Goal: Task Accomplishment & Management: Manage account settings

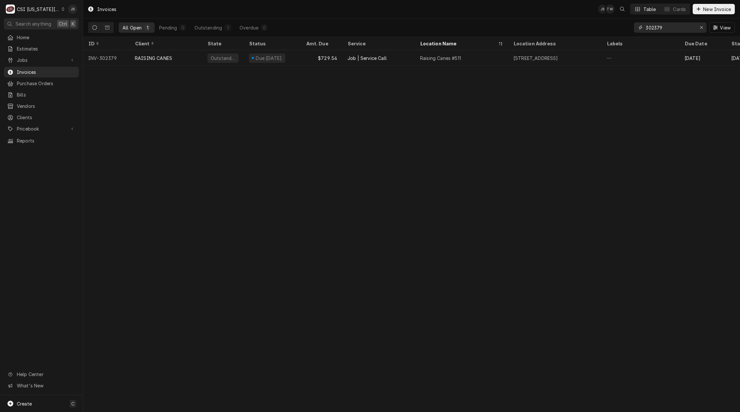
drag, startPoint x: 668, startPoint y: 29, endPoint x: 570, endPoint y: 5, distance: 100.7
click at [580, 14] on div "Invoices JB TW Table Cards New Invoice All Open 1 Pending 0 Outstanding 1 Overd…" at bounding box center [411, 18] width 657 height 37
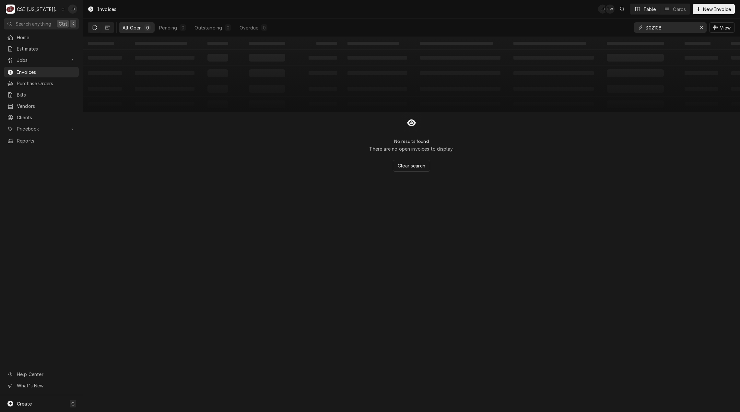
type input "302108"
click at [98, 30] on button "Dynamic Content Wrapper" at bounding box center [94, 27] width 12 height 10
click at [103, 29] on button "Dynamic Content Wrapper" at bounding box center [107, 27] width 12 height 10
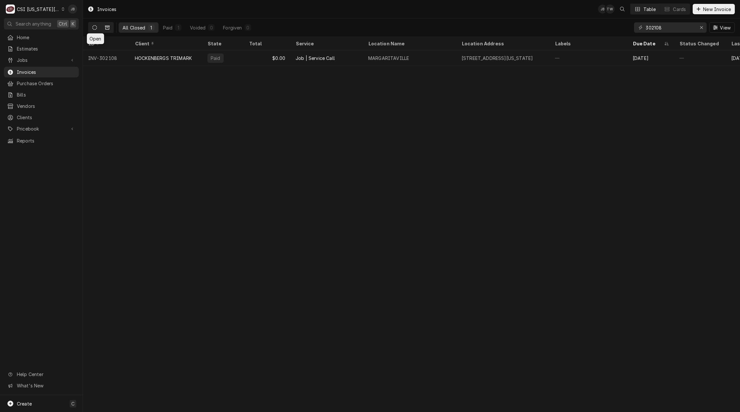
click at [90, 25] on button "Dynamic Content Wrapper" at bounding box center [94, 27] width 12 height 10
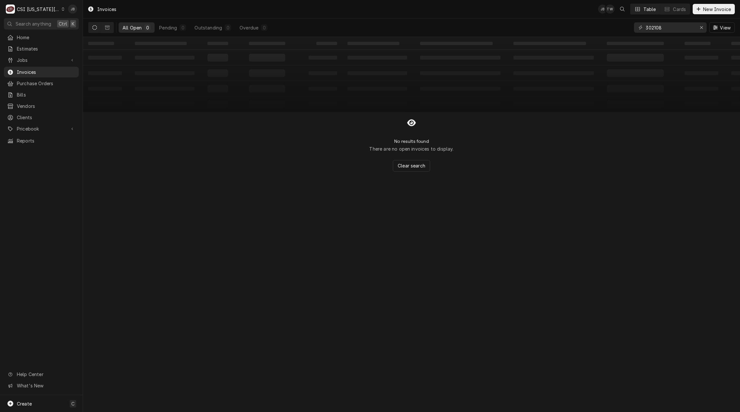
click at [94, 25] on button "Dynamic Content Wrapper" at bounding box center [94, 27] width 12 height 10
click at [94, 27] on icon "Dynamic Content Wrapper" at bounding box center [94, 27] width 5 height 5
click at [32, 58] on span "Jobs" at bounding box center [41, 60] width 49 height 7
click at [35, 74] on link "Jobs" at bounding box center [41, 71] width 75 height 11
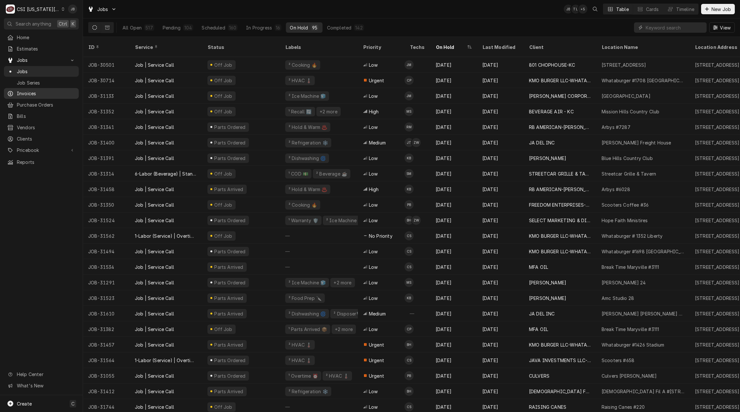
click at [32, 90] on span "Invoices" at bounding box center [46, 93] width 59 height 7
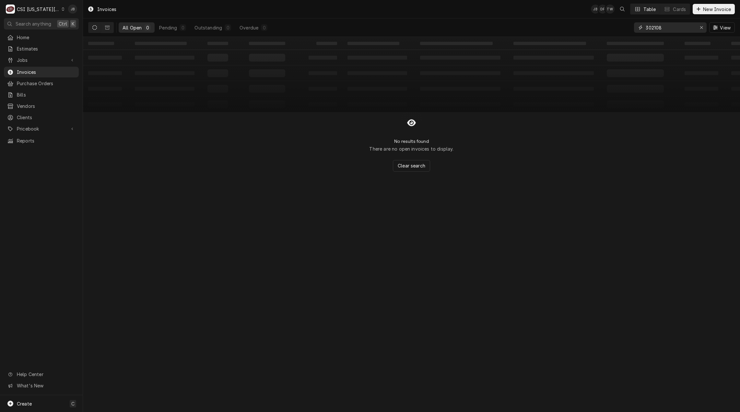
click at [667, 27] on input "302108" at bounding box center [669, 27] width 49 height 10
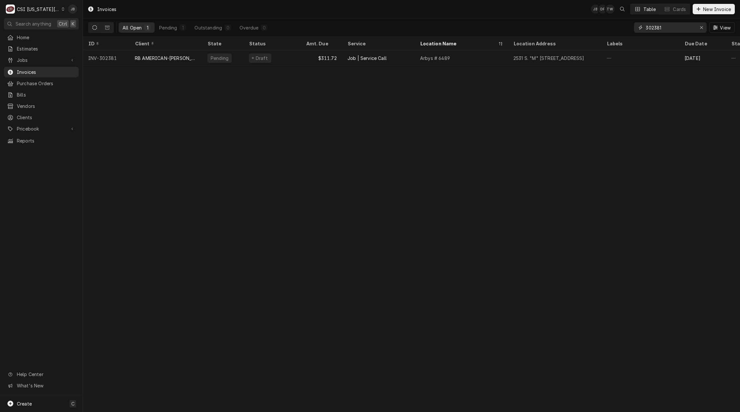
type input "302381"
click at [348, 47] on div "Service" at bounding box center [378, 43] width 70 height 11
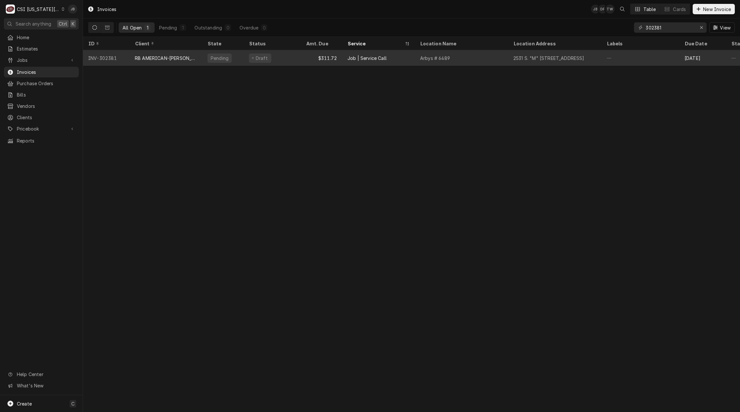
click at [178, 61] on div "RB AMERICAN-[PERSON_NAME] GROUP" at bounding box center [166, 58] width 73 height 16
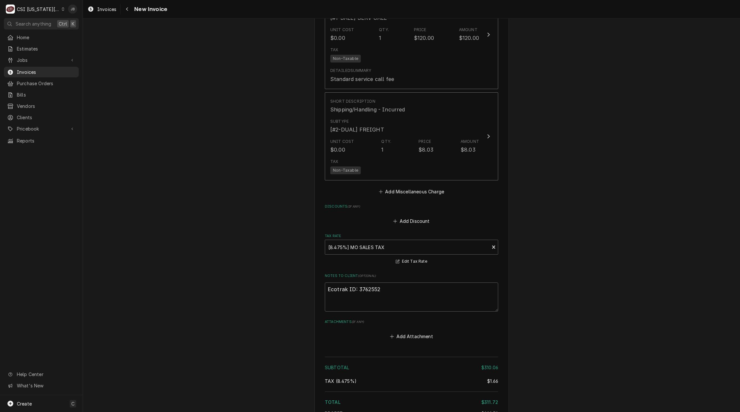
scroll to position [1228, 0]
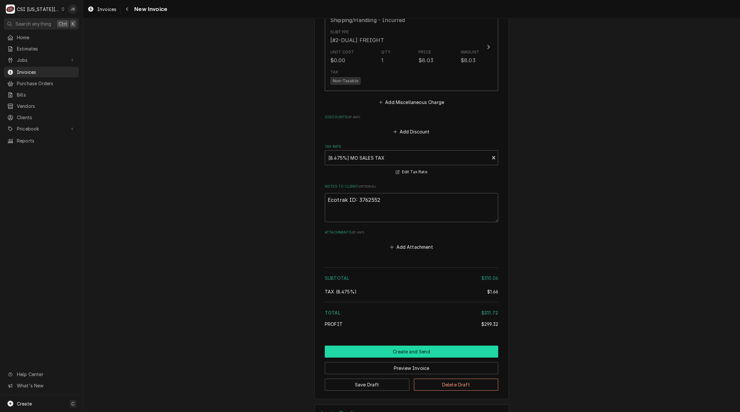
click at [369, 346] on button "Create and Send" at bounding box center [411, 352] width 173 height 12
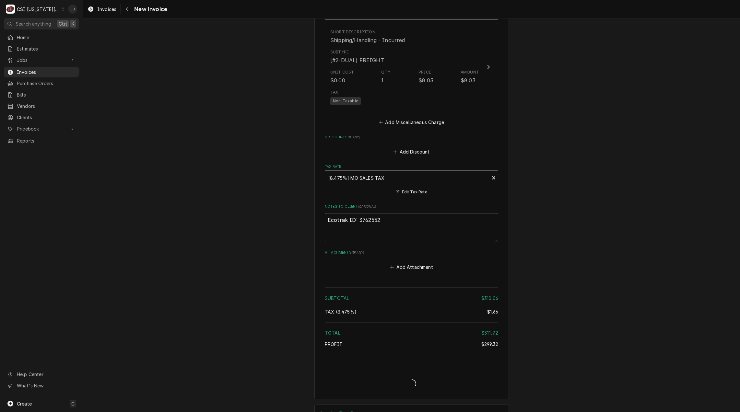
type textarea "x"
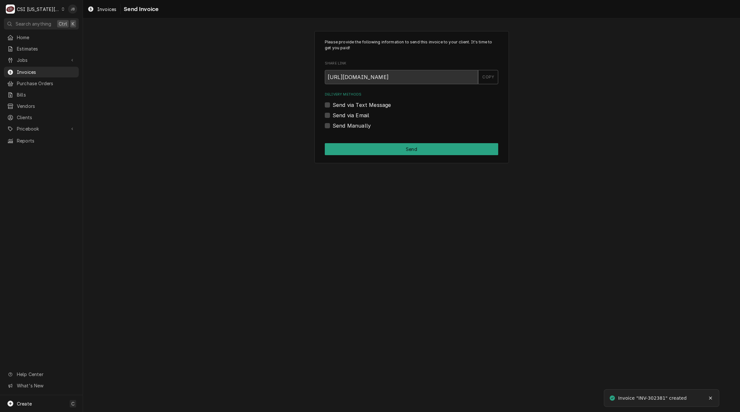
click at [350, 116] on label "Send via Email" at bounding box center [350, 115] width 37 height 8
click at [350, 116] on input "Send via Email" at bounding box center [418, 118] width 173 height 14
checkbox input "true"
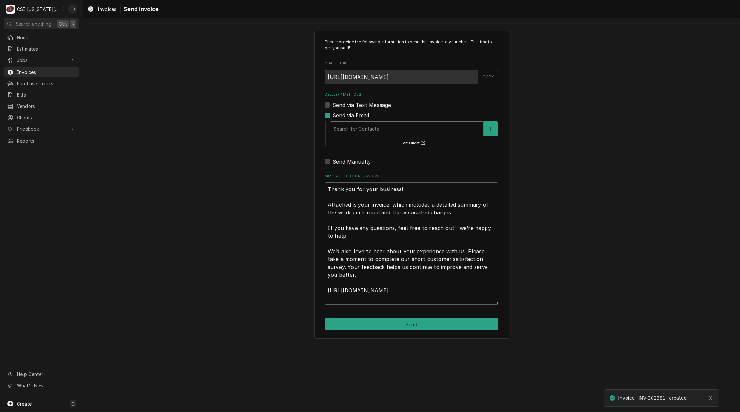
click at [356, 130] on div "Delivery Methods" at bounding box center [406, 129] width 146 height 12
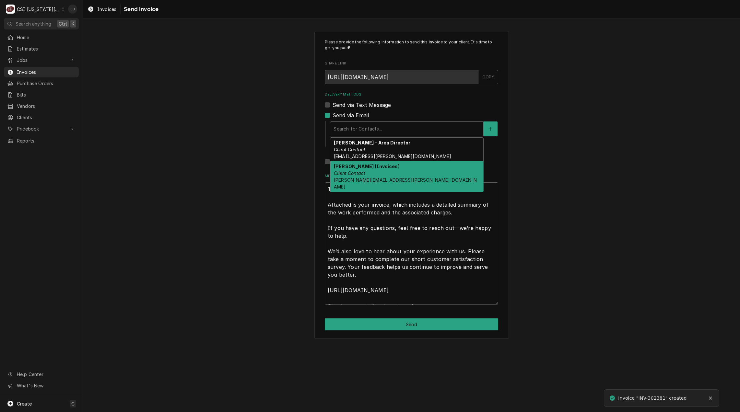
drag, startPoint x: 365, startPoint y: 168, endPoint x: 369, endPoint y: 170, distance: 4.2
click at [364, 168] on strong "Vicky Stuesse (Invoices)" at bounding box center [367, 167] width 66 height 6
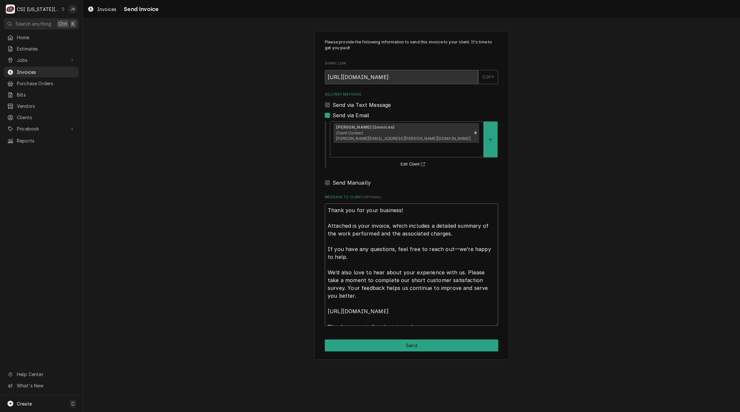
scroll to position [8, 0]
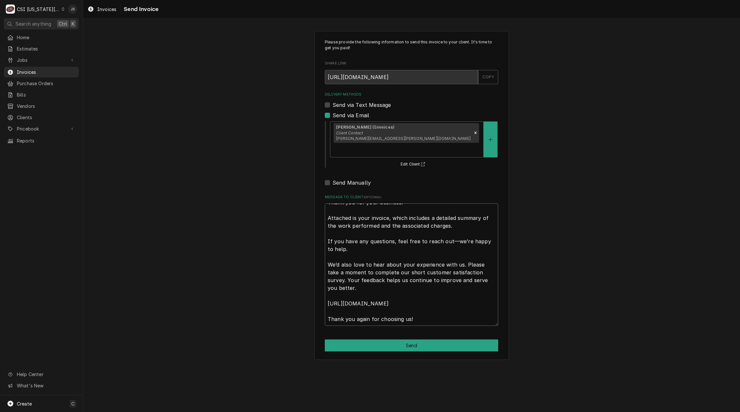
drag, startPoint x: 327, startPoint y: 195, endPoint x: 544, endPoint y: 341, distance: 261.3
click at [563, 339] on div "Please provide the following information to send this invoice to your client. I…" at bounding box center [411, 195] width 657 height 340
type textarea "x"
type textarea "a"
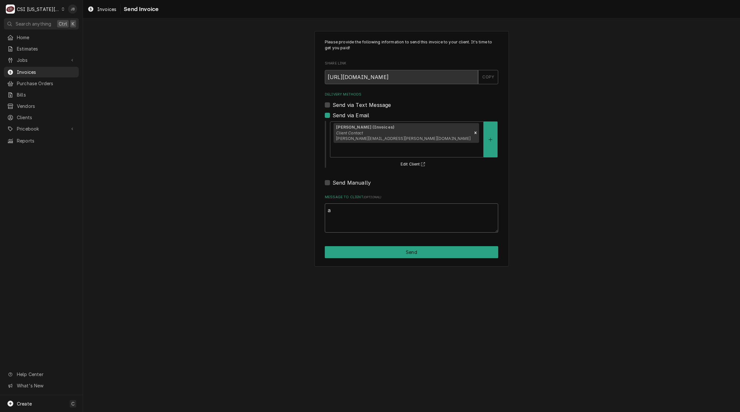
scroll to position [0, 0]
type textarea "x"
type textarea "ap"
type textarea "x"
type textarea "app"
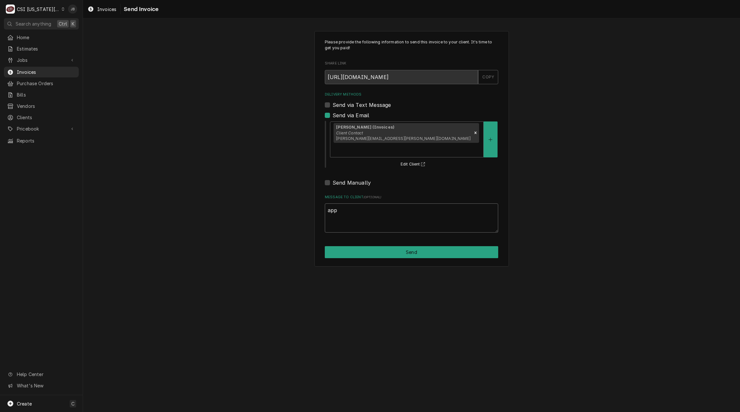
type textarea "x"
type textarea "appr"
type textarea "x"
type textarea "appro"
type textarea "x"
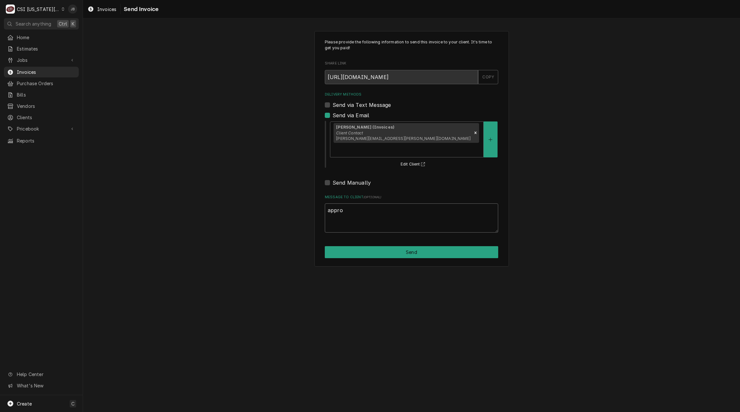
type textarea "approv"
type textarea "x"
type textarea "approve"
type textarea "x"
type textarea "approved"
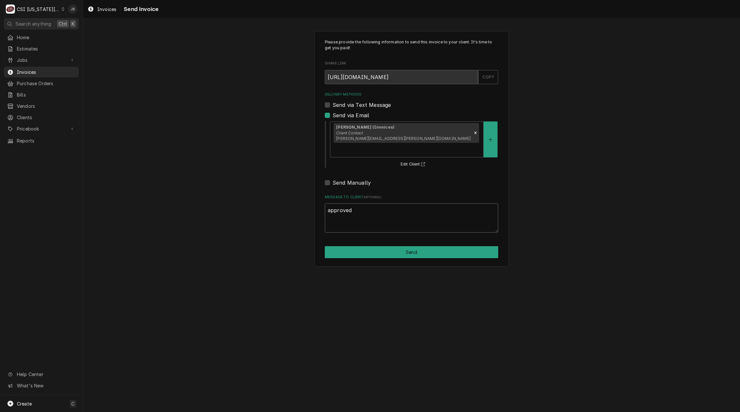
type textarea "x"
type textarea "approved"
click at [408, 246] on button "Send" at bounding box center [411, 252] width 173 height 12
type textarea "x"
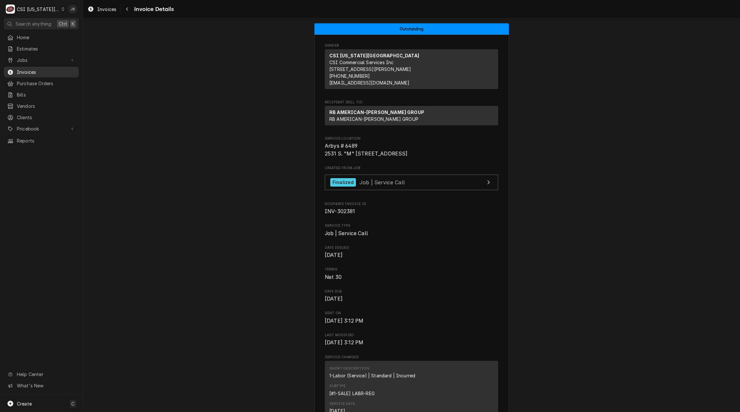
click at [43, 71] on span "Invoices" at bounding box center [46, 72] width 59 height 7
